Goal: Task Accomplishment & Management: Complete application form

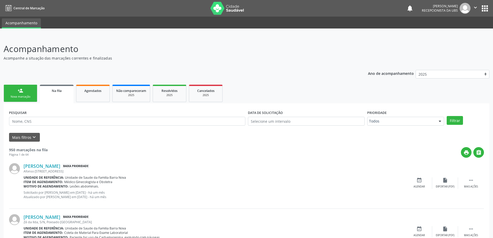
click at [23, 94] on link "person_add Nova marcação" at bounding box center [21, 93] width 34 height 17
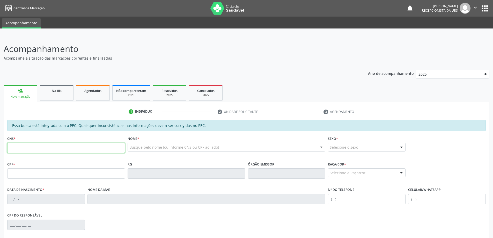
click at [33, 149] on input "text" at bounding box center [66, 148] width 118 height 10
type input "700 3034 4872 5740"
type input "939.650.954-04"
type input "29[DATE]"
type input "[PERSON_NAME]"
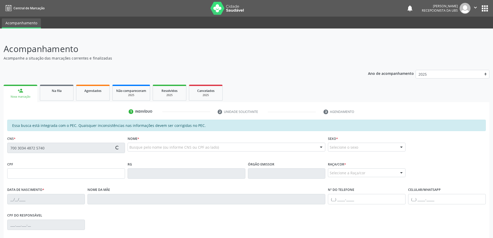
type input "[PHONE_NUMBER]"
type input "263"
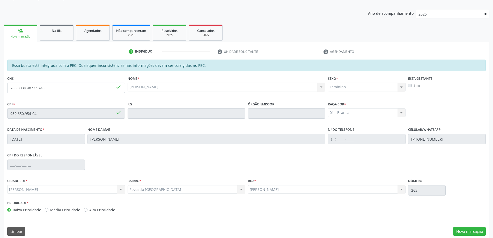
scroll to position [65, 0]
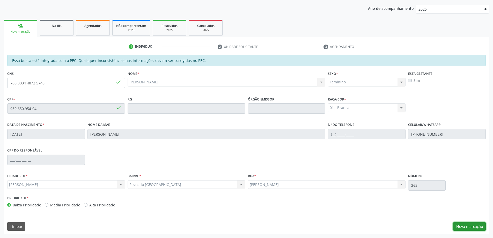
click at [470, 226] on button "Nova marcação" at bounding box center [469, 226] width 33 height 9
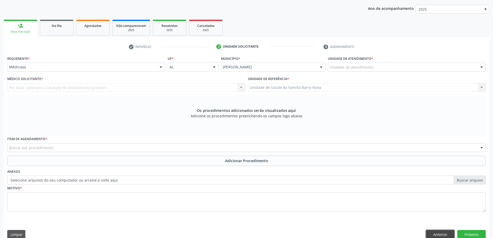
click at [443, 233] on button "Anterior" at bounding box center [440, 234] width 28 height 9
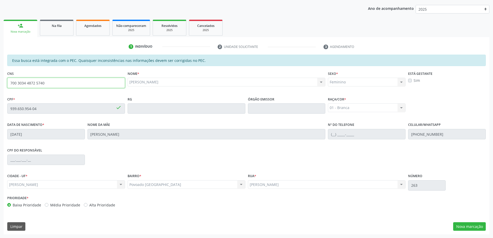
drag, startPoint x: 91, startPoint y: 81, endPoint x: 0, endPoint y: 81, distance: 90.5
click at [0, 81] on div "Acompanhamento Acompanhe a situação das marcações correntes e finalizadas Relat…" at bounding box center [246, 104] width 493 height 267
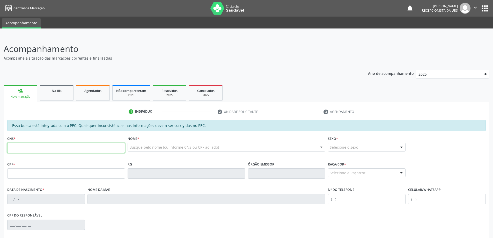
scroll to position [65, 0]
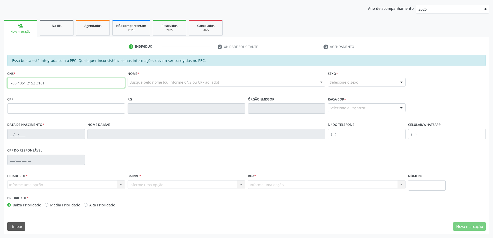
type input "706 4051 2152 3181"
type input "147.145.834-25"
type input "11/[DATE]"
type input "[PERSON_NAME]"
type input "[PHONE_NUMBER]"
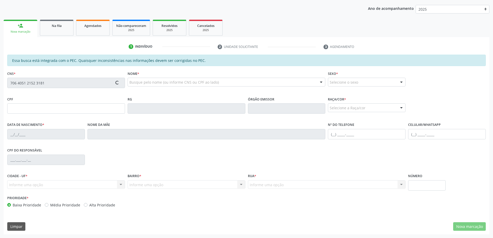
type input "406"
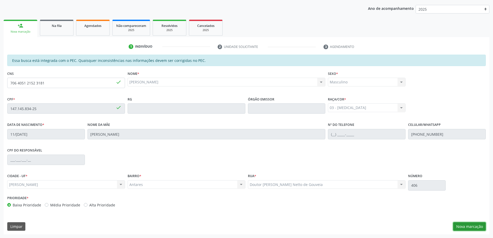
click at [473, 226] on button "Nova marcação" at bounding box center [469, 226] width 33 height 9
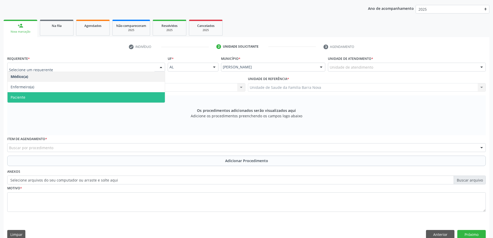
click at [81, 96] on span "Paciente" at bounding box center [86, 97] width 157 height 10
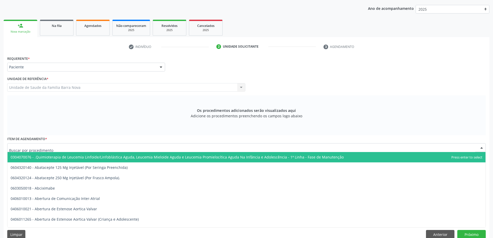
click at [67, 146] on div at bounding box center [246, 147] width 478 height 9
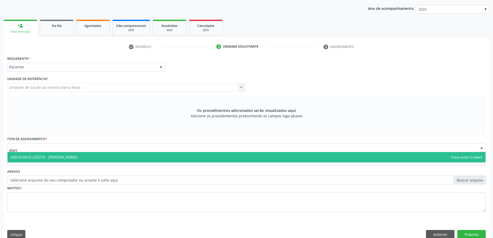
click at [110, 155] on span "0301010072-225275 - [PERSON_NAME]" at bounding box center [247, 157] width 478 height 10
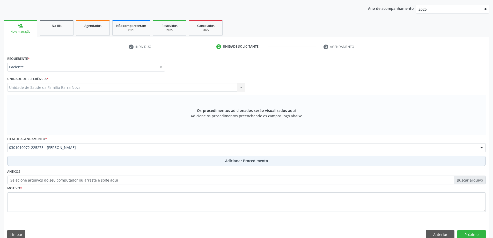
click at [236, 161] on span "Adicionar Procedimento" at bounding box center [246, 160] width 43 height 5
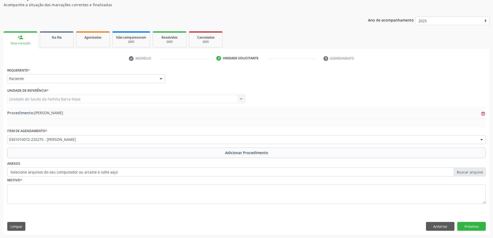
click at [483, 115] on icon "trash-outline icon" at bounding box center [482, 113] width 5 height 5
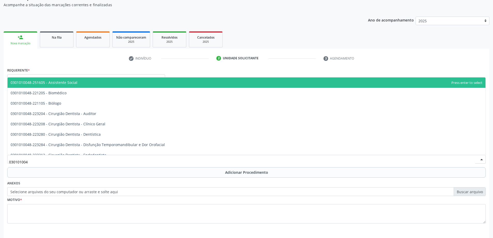
type input "0301010048"
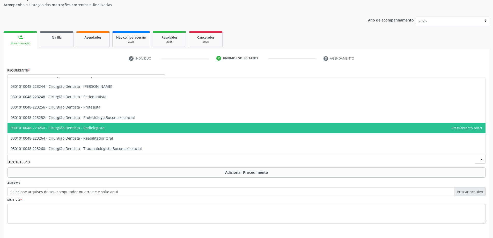
scroll to position [181, 0]
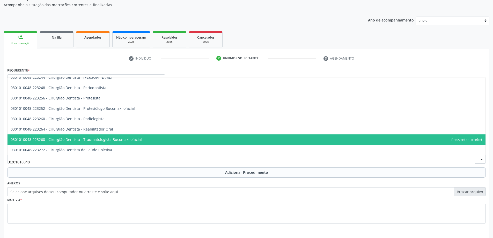
click at [165, 138] on span "0301010048-223268 - Cirurgião Dentista - Traumatologista Bucomaxilofacial" at bounding box center [247, 139] width 478 height 10
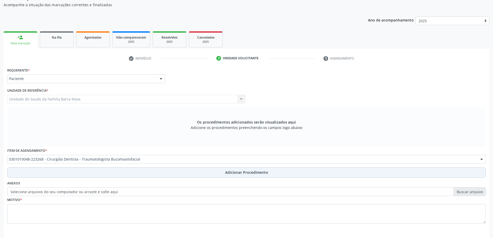
click at [245, 175] on button "Adicionar Procedimento" at bounding box center [246, 172] width 478 height 10
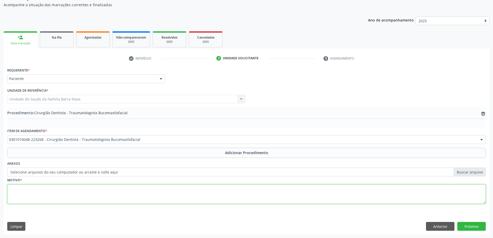
click at [145, 190] on textarea at bounding box center [246, 194] width 478 height 20
type textarea "[DEMOGRAPHIC_DATA]? avaliação."
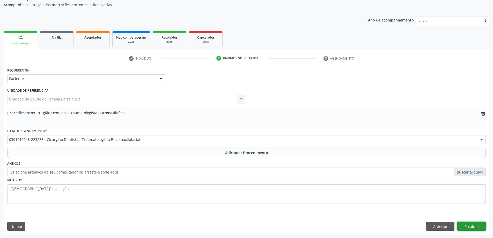
click at [469, 225] on button "Próximo" at bounding box center [471, 226] width 28 height 9
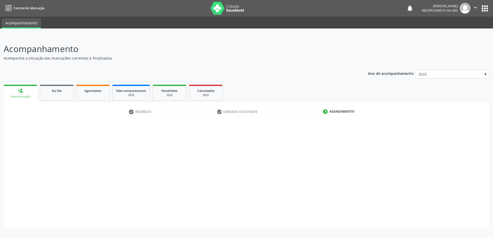
scroll to position [0, 0]
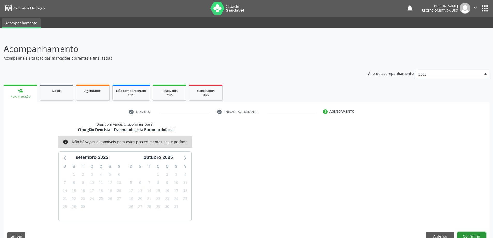
click at [473, 236] on button "Confirmar" at bounding box center [471, 236] width 28 height 9
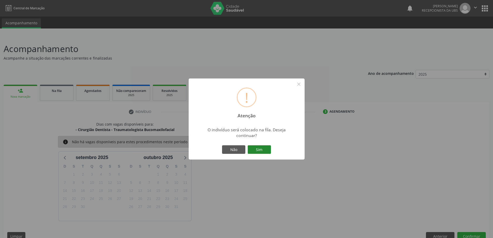
click at [259, 150] on button "Sim" at bounding box center [259, 149] width 23 height 9
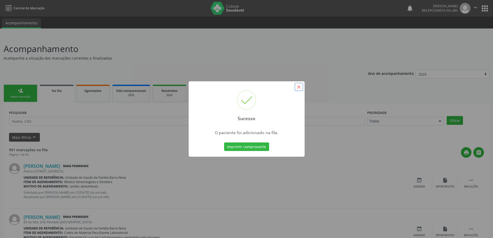
click at [300, 87] on button "×" at bounding box center [298, 87] width 9 height 9
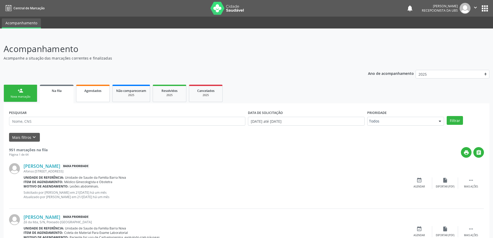
click at [100, 92] on span "Agendados" at bounding box center [92, 90] width 17 height 4
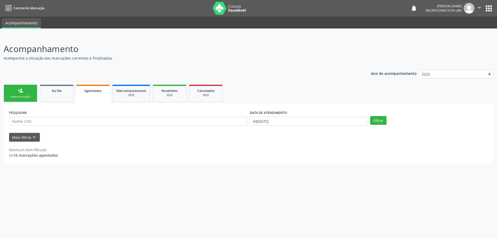
click at [21, 94] on link "person_add Nova marcação" at bounding box center [21, 93] width 34 height 17
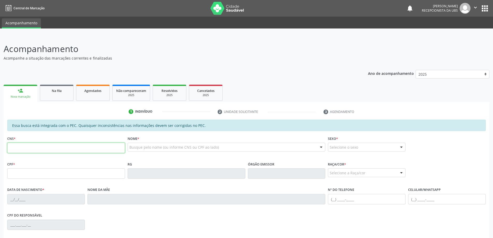
click at [38, 149] on input "text" at bounding box center [66, 148] width 118 height 10
type input "700 3034 4872 5740"
type input "939.650.954-04"
type input "29[DATE]"
type input "[PERSON_NAME]"
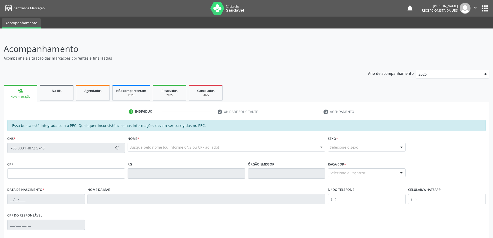
type input "[PHONE_NUMBER]"
type input "263"
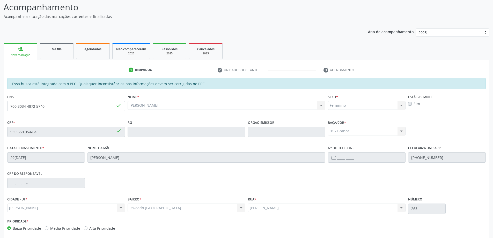
scroll to position [65, 0]
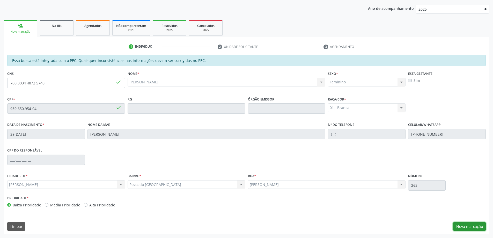
click at [465, 227] on button "Nova marcação" at bounding box center [469, 226] width 33 height 9
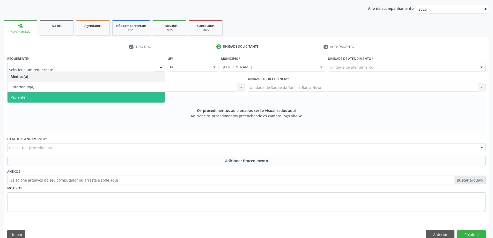
click at [109, 98] on span "Paciente" at bounding box center [86, 97] width 157 height 10
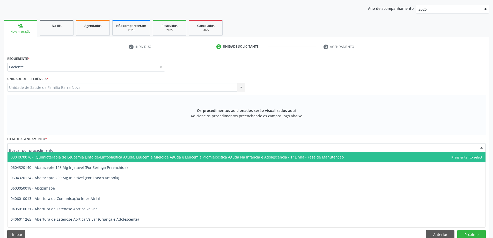
click at [127, 147] on div at bounding box center [246, 147] width 478 height 9
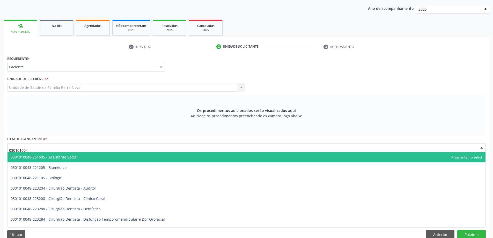
type input "0301010048"
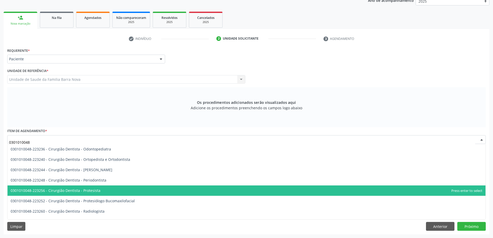
scroll to position [181, 0]
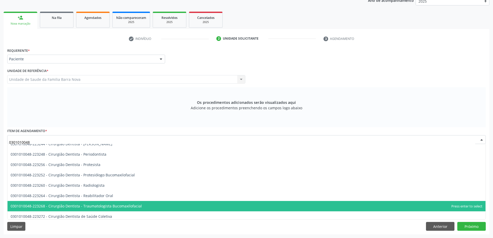
click at [177, 206] on span "0301010048-223268 - Cirurgião Dentista - Traumatologista Bucomaxilofacial" at bounding box center [247, 206] width 478 height 10
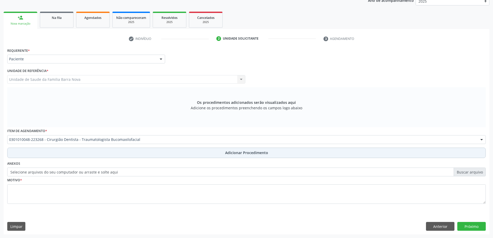
click at [233, 155] on span "Adicionar Procedimento" at bounding box center [246, 152] width 43 height 5
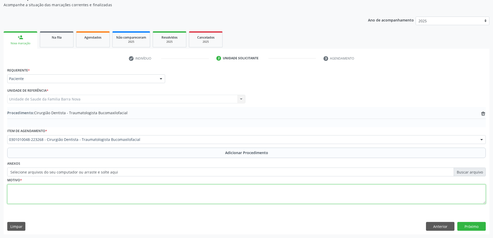
click at [141, 191] on textarea at bounding box center [246, 194] width 478 height 20
type textarea "Avaliação do buco para distúrbio da ATM. CEO. URGÊNCIA."
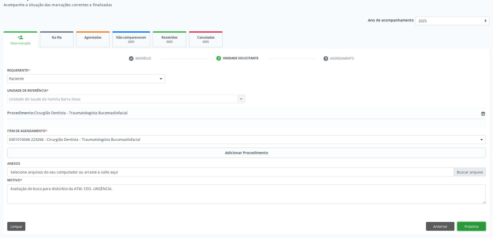
click at [470, 224] on button "Próximo" at bounding box center [471, 226] width 28 height 9
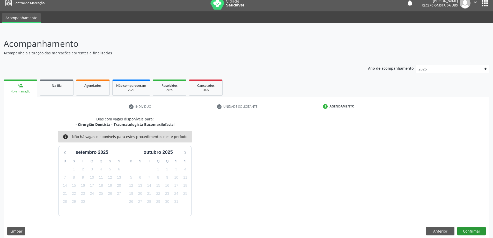
scroll to position [10, 0]
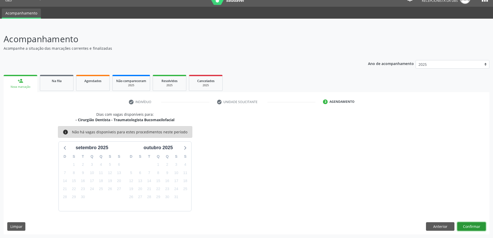
click at [472, 225] on button "Confirmar" at bounding box center [471, 226] width 28 height 9
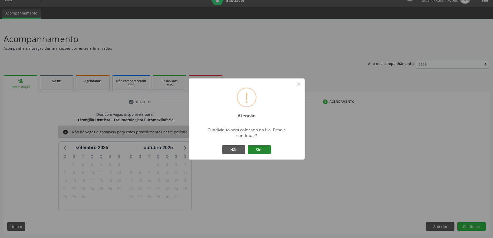
click at [258, 150] on button "Sim" at bounding box center [259, 149] width 23 height 9
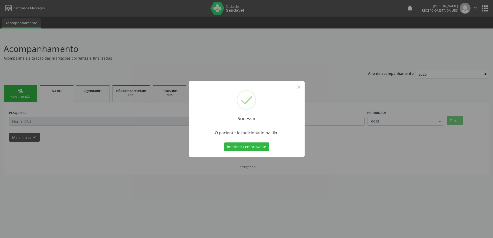
scroll to position [0, 0]
